Goal: Information Seeking & Learning: Check status

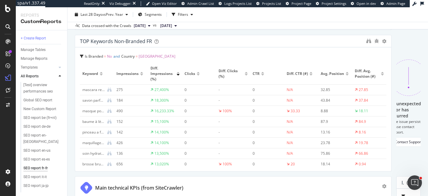
scroll to position [1043, 0]
